Goal: Task Accomplishment & Management: Manage account settings

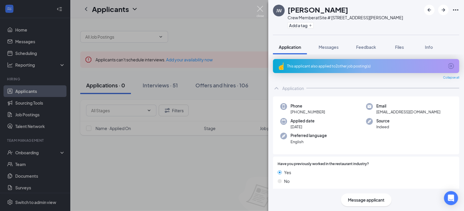
click at [263, 7] on img at bounding box center [259, 11] width 7 height 11
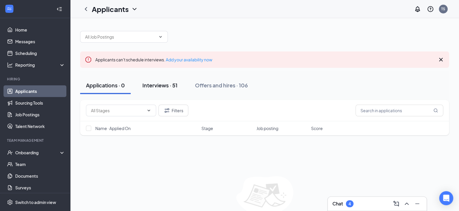
click at [164, 84] on div "Interviews · 51" at bounding box center [160, 85] width 35 height 7
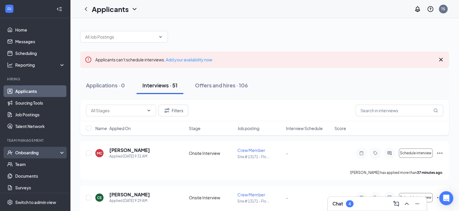
click at [30, 152] on div "Onboarding" at bounding box center [37, 153] width 45 height 6
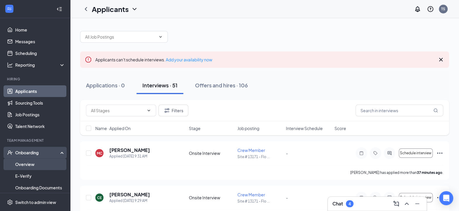
click at [41, 159] on link "Overview" at bounding box center [40, 165] width 50 height 12
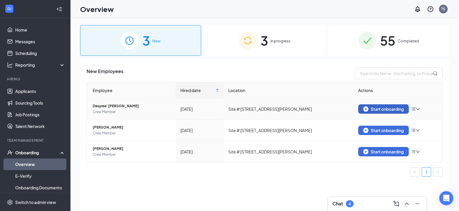
click at [374, 109] on div "Start onboarding" at bounding box center [383, 109] width 41 height 5
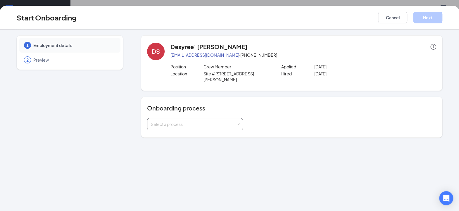
click at [238, 119] on div "Select a process" at bounding box center [195, 125] width 88 height 12
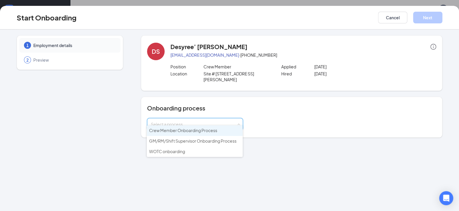
click at [190, 132] on span "Crew Member Onboarding Process" at bounding box center [183, 130] width 68 height 5
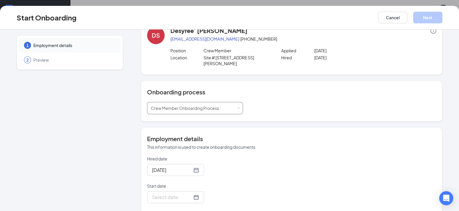
scroll to position [58, 0]
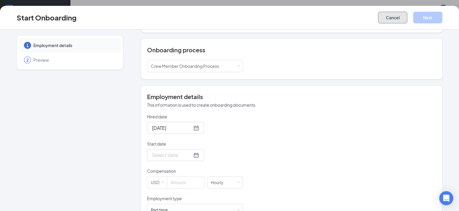
click at [388, 15] on button "Cancel" at bounding box center [392, 18] width 29 height 12
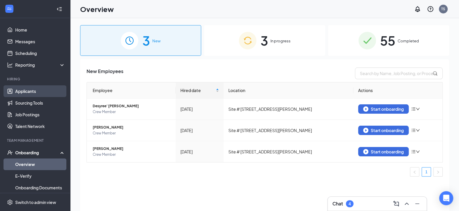
click at [43, 90] on link "Applicants" at bounding box center [40, 91] width 50 height 12
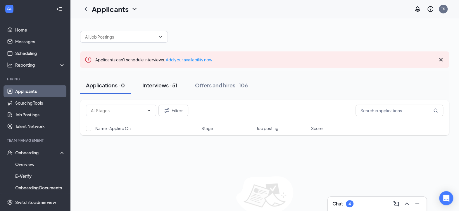
click at [167, 85] on div "Interviews · 51" at bounding box center [160, 85] width 35 height 7
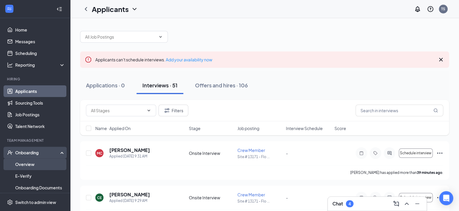
click at [38, 166] on link "Overview" at bounding box center [40, 165] width 50 height 12
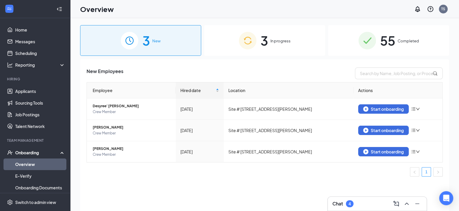
click at [254, 49] on div "3 In progress" at bounding box center [264, 40] width 121 height 31
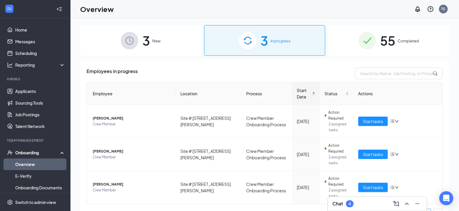
click at [151, 48] on div "3 New" at bounding box center [140, 40] width 121 height 31
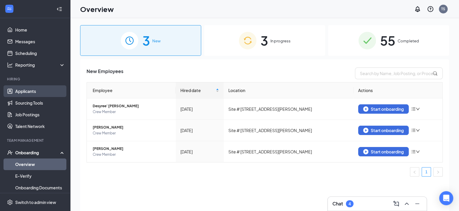
click at [18, 88] on link "Applicants" at bounding box center [40, 91] width 50 height 12
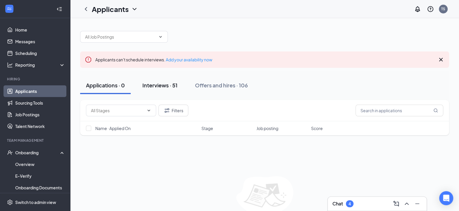
click at [156, 85] on div "Interviews · 51" at bounding box center [160, 85] width 35 height 7
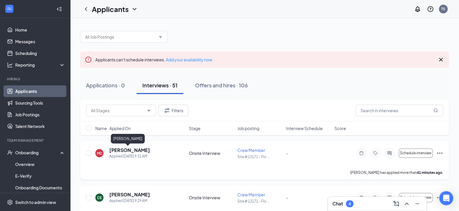
click at [128, 149] on h5 "[PERSON_NAME]" at bounding box center [129, 150] width 41 height 6
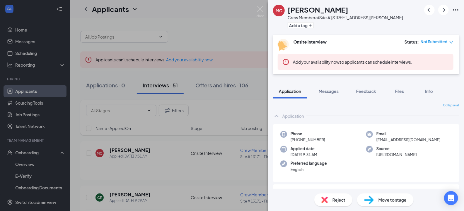
click at [397, 201] on span "Move to stage" at bounding box center [392, 200] width 28 height 6
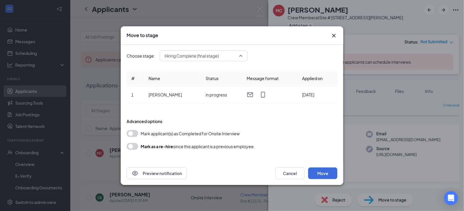
click at [238, 56] on span "Hiring Complete (final stage)" at bounding box center [203, 56] width 78 height 9
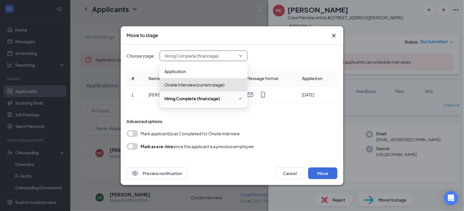
click at [240, 55] on span "Hiring Complete (final stage)" at bounding box center [203, 56] width 78 height 9
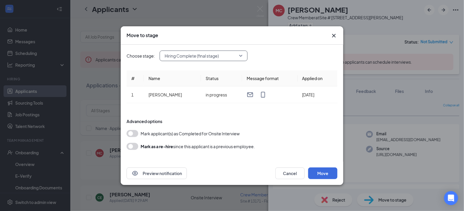
click at [241, 55] on span "Hiring Complete (final stage)" at bounding box center [203, 56] width 78 height 9
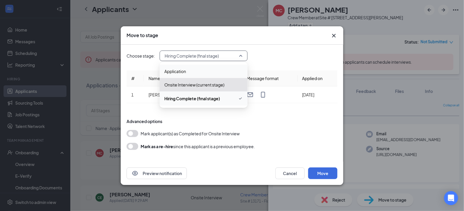
click at [184, 71] on span "Application" at bounding box center [175, 71] width 22 height 6
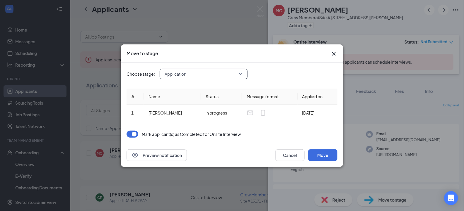
click at [239, 74] on span "Application" at bounding box center [203, 74] width 78 height 9
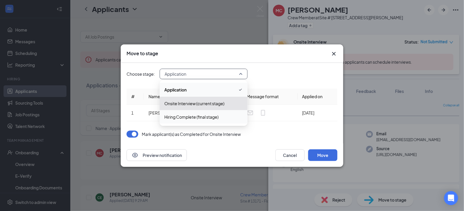
click at [199, 118] on span "Hiring Complete (final stage)" at bounding box center [191, 117] width 54 height 6
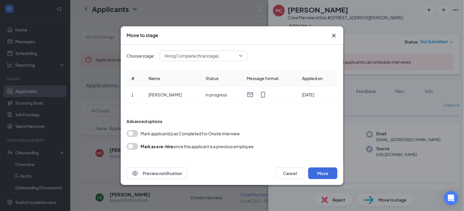
click at [335, 36] on icon "Cross" at bounding box center [333, 35] width 7 height 7
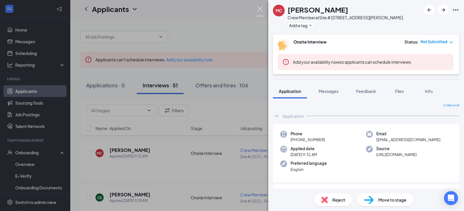
click at [261, 10] on img at bounding box center [259, 11] width 7 height 11
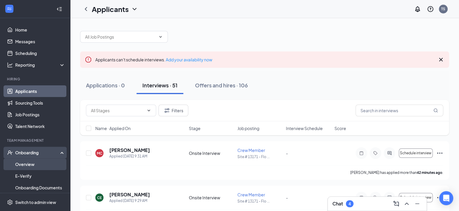
click at [33, 163] on link "Overview" at bounding box center [40, 165] width 50 height 12
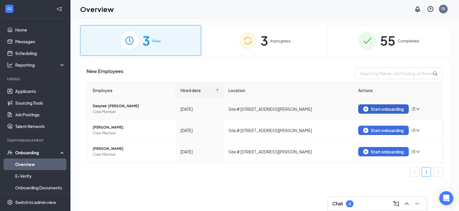
click at [370, 108] on div "Start onboarding" at bounding box center [383, 109] width 41 height 5
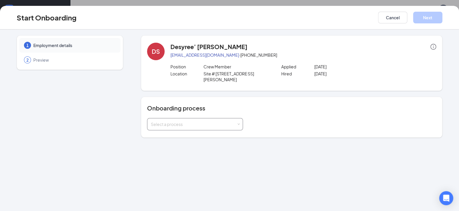
click at [236, 121] on div "Select a process" at bounding box center [194, 124] width 86 height 6
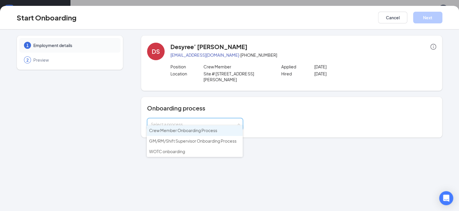
click at [206, 132] on span "Crew Member Onboarding Process" at bounding box center [183, 130] width 68 height 5
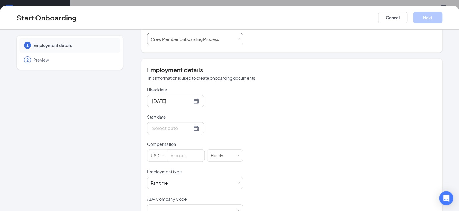
scroll to position [87, 0]
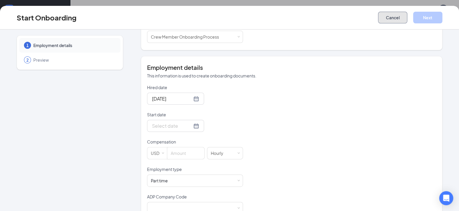
click at [393, 19] on button "Cancel" at bounding box center [392, 18] width 29 height 12
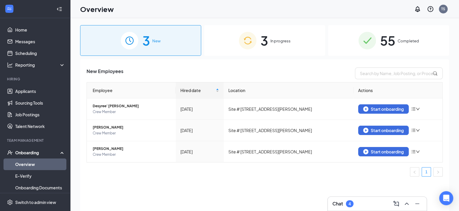
click at [219, 41] on div "3 In progress" at bounding box center [264, 40] width 121 height 31
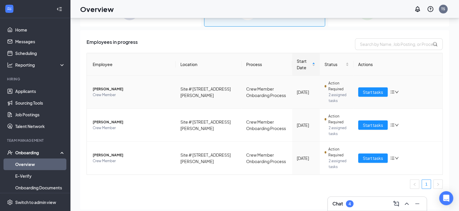
scroll to position [26, 0]
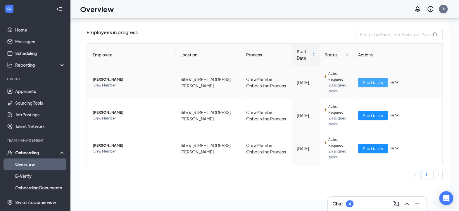
click at [366, 83] on span "Start tasks" at bounding box center [373, 82] width 20 height 6
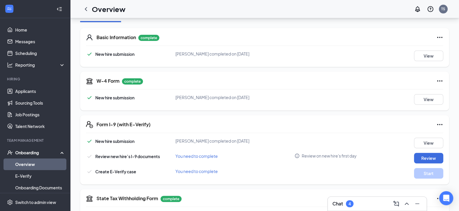
scroll to position [87, 0]
